Goal: Information Seeking & Learning: Stay updated

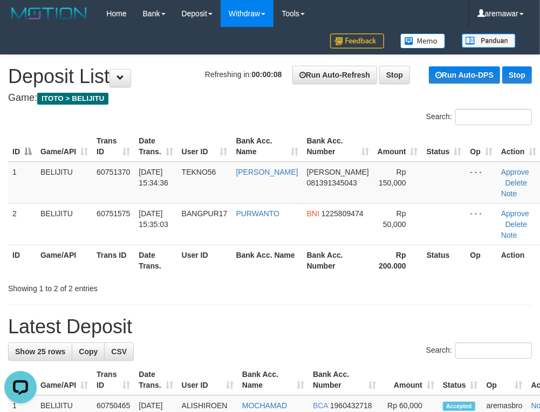
drag, startPoint x: 199, startPoint y: 112, endPoint x: 260, endPoint y: 2, distance: 126.0
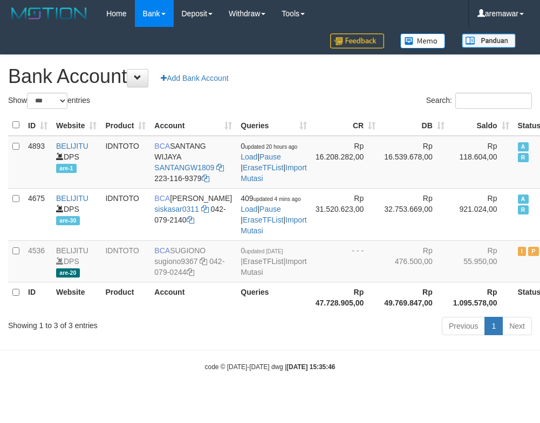
select select "***"
